Goal: Find contact information: Find contact information

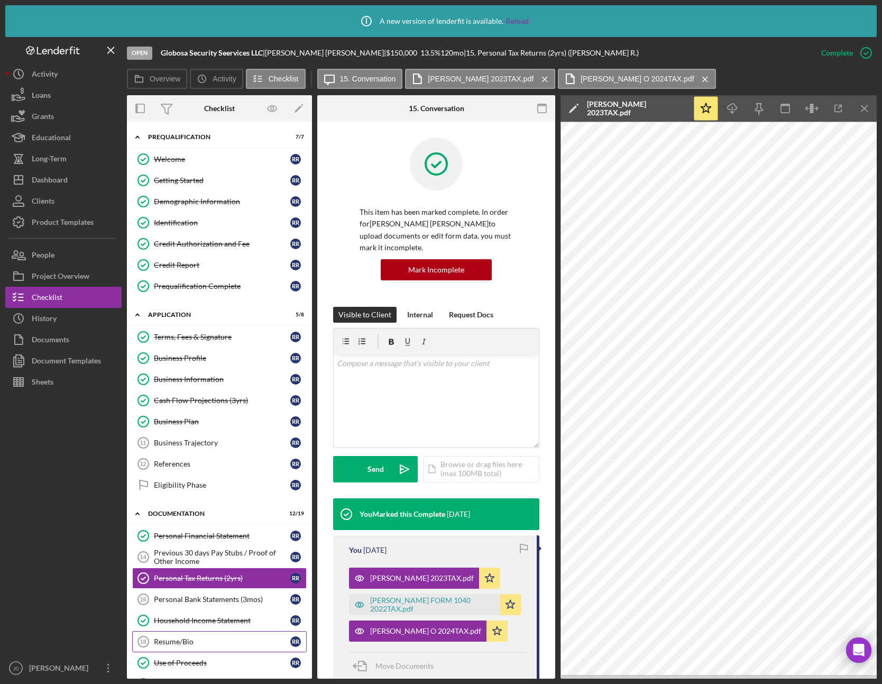
scroll to position [371, 0]
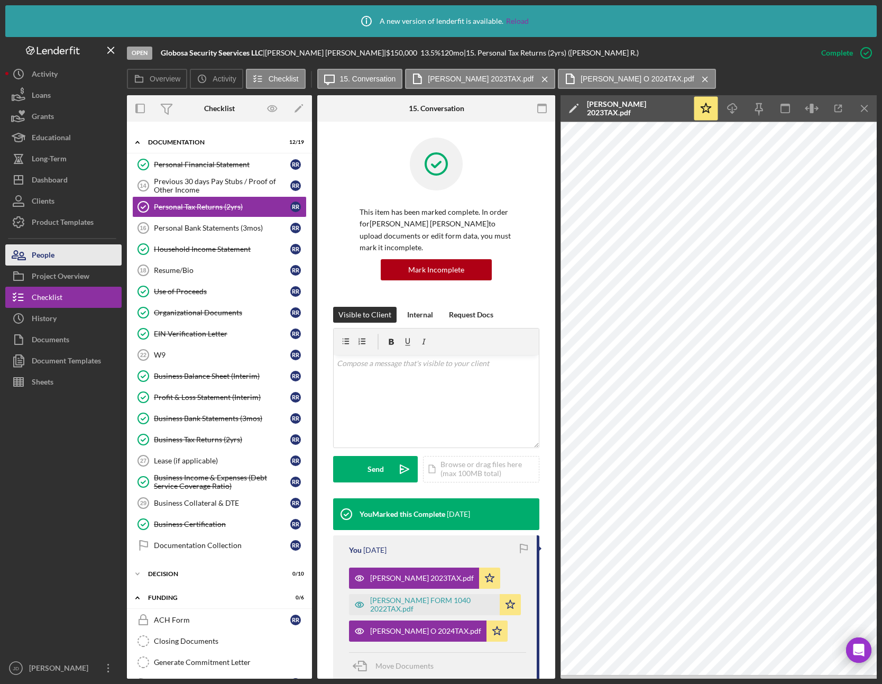
click at [49, 255] on div "People" at bounding box center [43, 256] width 23 height 24
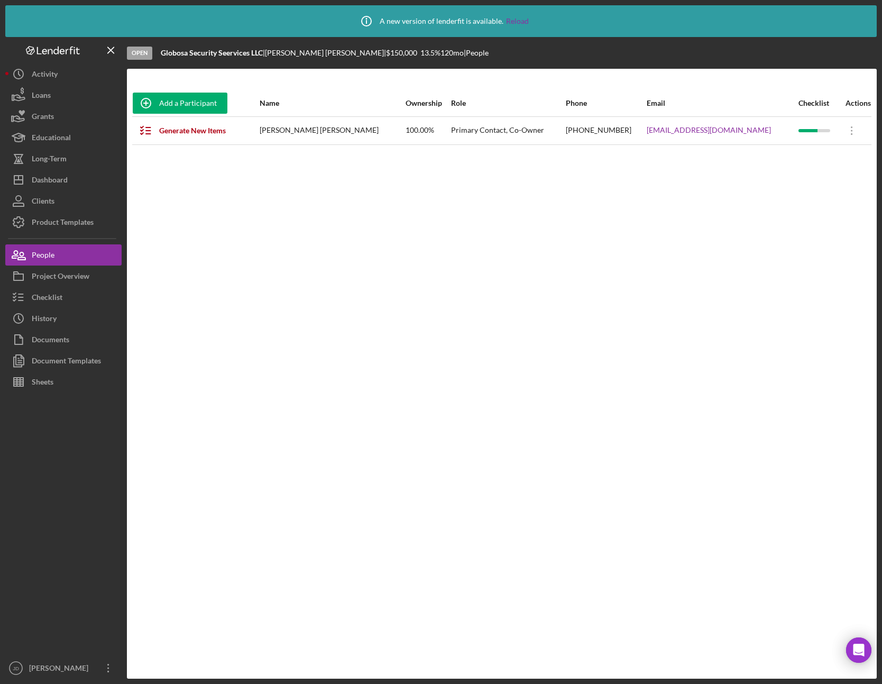
click at [640, 131] on div "[PHONE_NUMBER]" at bounding box center [606, 130] width 80 height 26
copy div "[PHONE_NUMBER]"
